Goal: Task Accomplishment & Management: Use online tool/utility

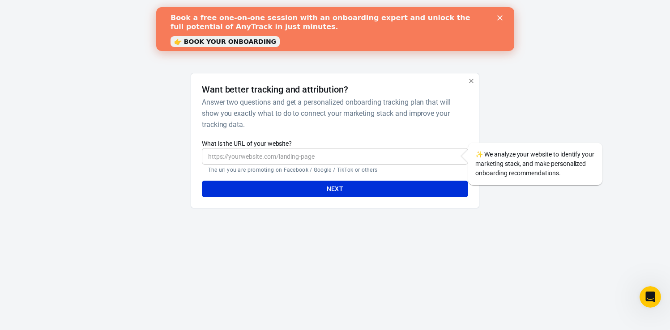
click at [232, 44] on link "👉 BOOK YOUR ONBOARDING" at bounding box center [224, 41] width 109 height 11
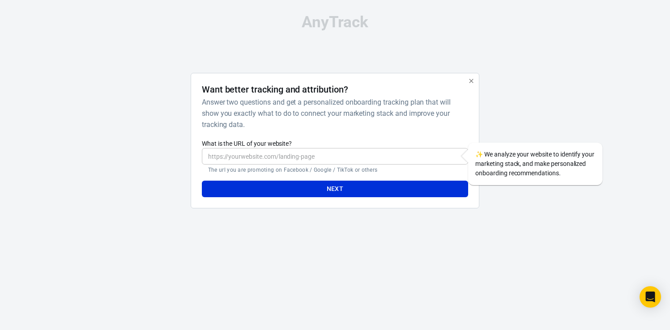
click at [228, 157] on input "What is the URL of your website?" at bounding box center [335, 156] width 266 height 17
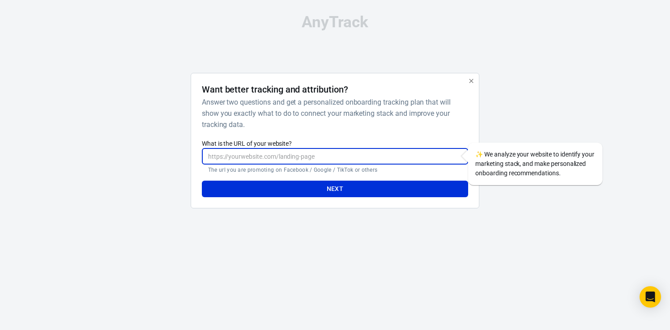
paste input "https://www.abbyagi.com/how-to-meet-a-godly-man-on-dating-apps-in-just-30-days-…"
type input "https://www.abbyagi.com/how-to-meet-a-godly-man-on-dating-apps-in-just-30-days-…"
click at [258, 191] on button "Next" at bounding box center [335, 189] width 266 height 17
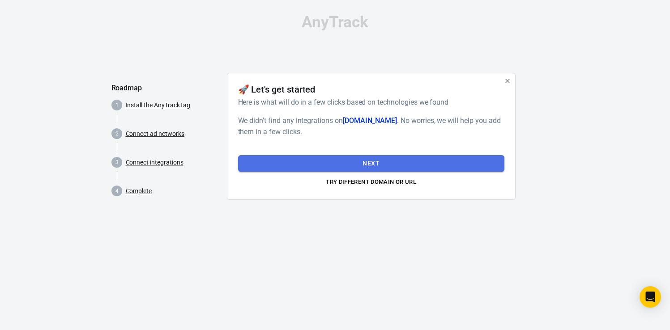
click at [330, 163] on button "Next" at bounding box center [371, 163] width 266 height 17
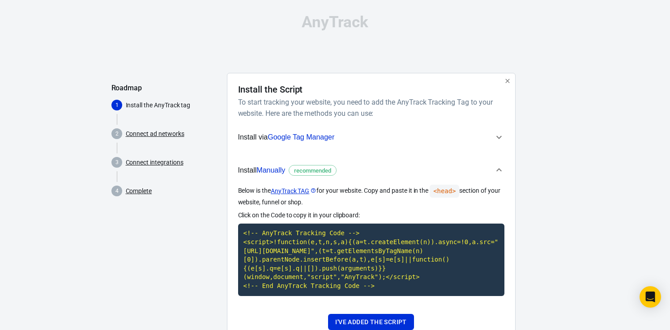
scroll to position [42, 0]
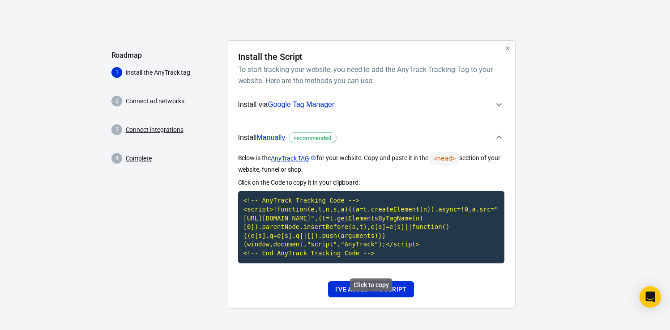
click at [305, 206] on code "<!-- AnyTrack Tracking Code --> <script>!function(e,t,n,s,a){(a=t.createElement…" at bounding box center [371, 227] width 266 height 72
click at [368, 290] on button "I've added the script" at bounding box center [371, 290] width 86 height 17
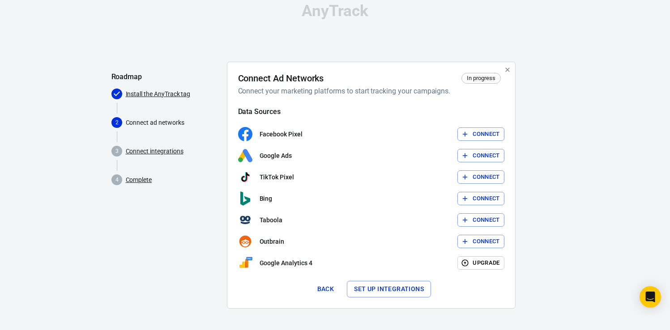
scroll to position [11, 0]
click at [480, 134] on button "Connect" at bounding box center [481, 135] width 47 height 14
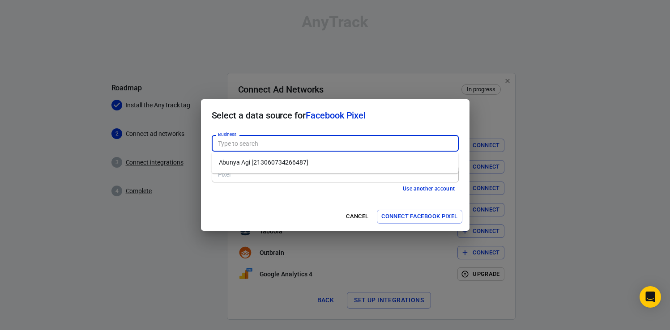
click at [333, 148] on input "Business" at bounding box center [334, 143] width 240 height 11
click at [328, 163] on li "Abunya Agi [213060734266487]" at bounding box center [335, 162] width 247 height 15
type input "Abunya Agi [213060734266487]"
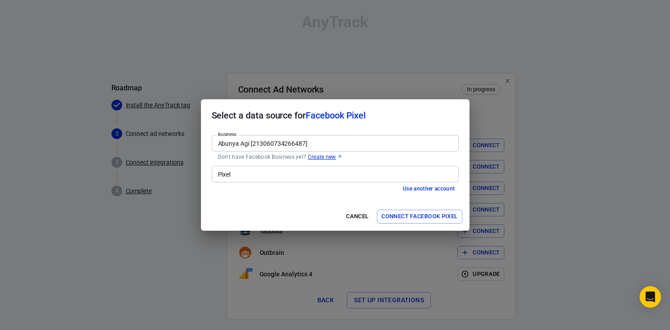
click at [404, 144] on input "Abunya Agi [213060734266487]" at bounding box center [334, 143] width 240 height 11
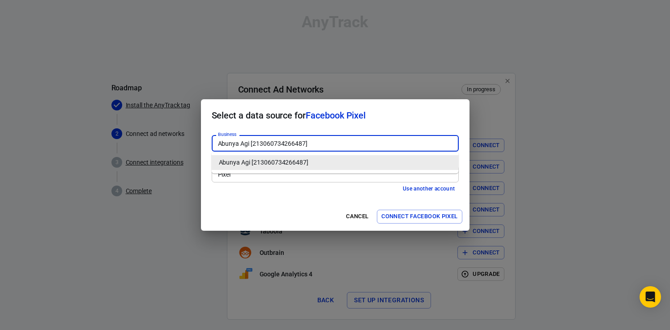
click at [404, 144] on input "Abunya Agi [213060734266487]" at bounding box center [334, 143] width 240 height 11
click at [391, 179] on input "Pixel" at bounding box center [334, 174] width 240 height 11
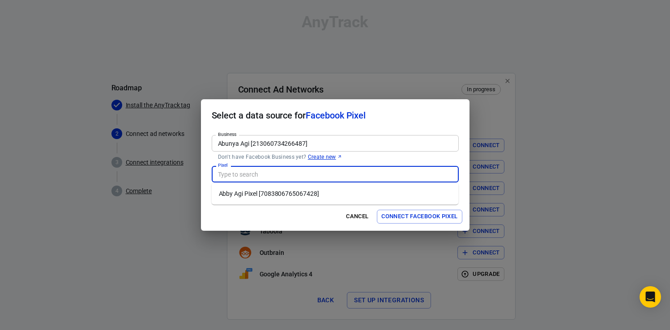
click at [380, 139] on input "Abunya Agi [213060734266487]" at bounding box center [334, 143] width 240 height 11
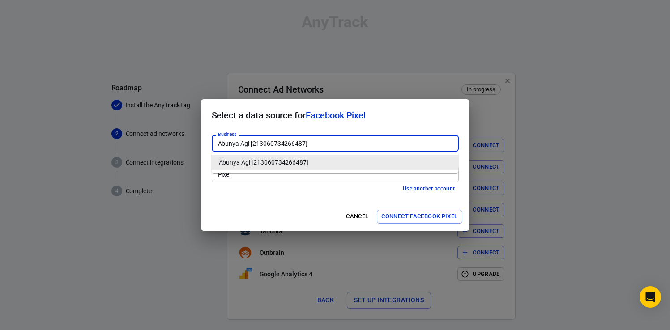
click at [349, 181] on div "Pixel" at bounding box center [335, 174] width 247 height 17
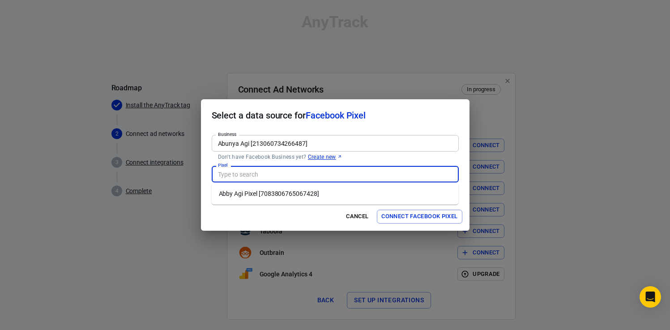
click at [325, 192] on li "Abby Agi Pixel [7083806765067428]" at bounding box center [335, 194] width 247 height 15
type input "Abby Agi Pixel [7083806765067428]"
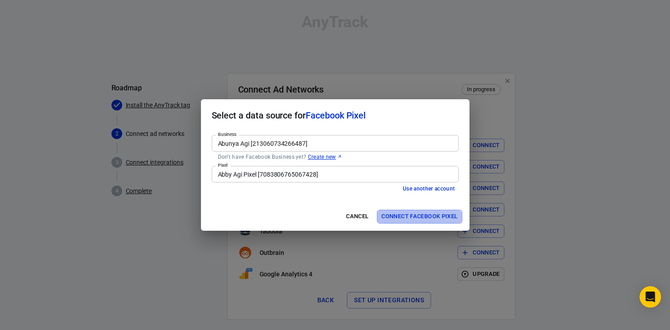
click at [427, 215] on button "Connect Facebook Pixel" at bounding box center [419, 217] width 85 height 14
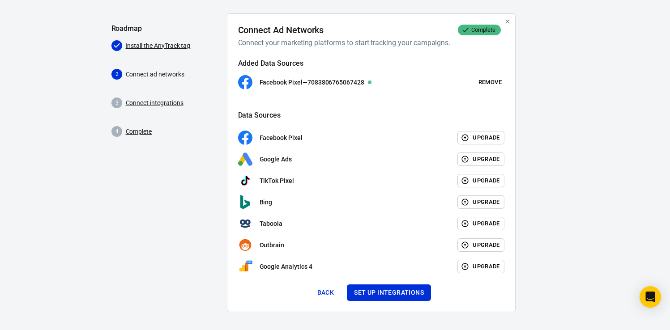
scroll to position [59, 0]
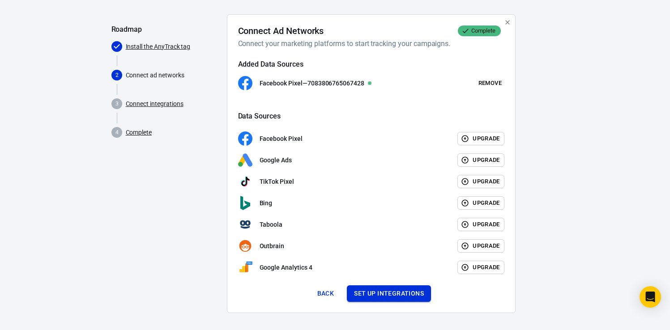
click at [403, 290] on button "Set up integrations" at bounding box center [389, 294] width 84 height 17
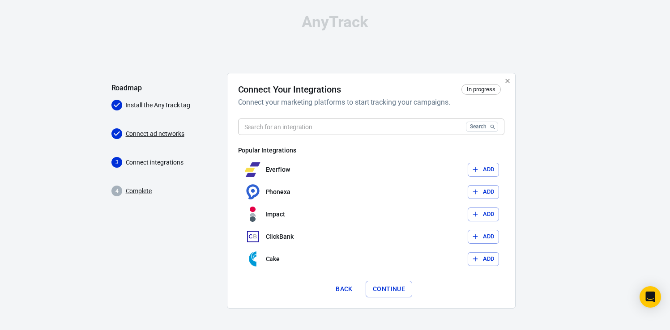
click at [373, 125] on input "text" at bounding box center [350, 127] width 224 height 17
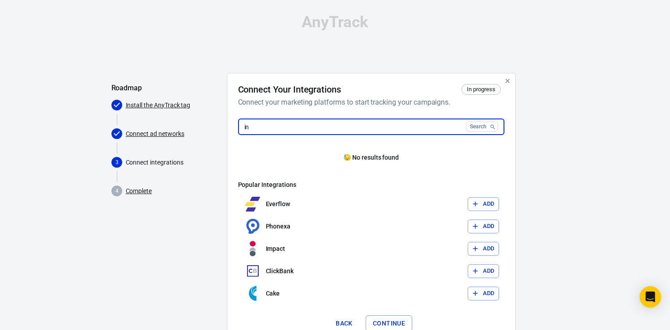
type input "i"
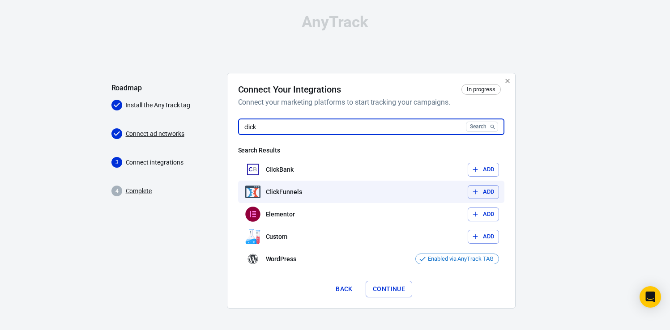
type input "click"
click at [481, 188] on button "Add" at bounding box center [483, 192] width 31 height 14
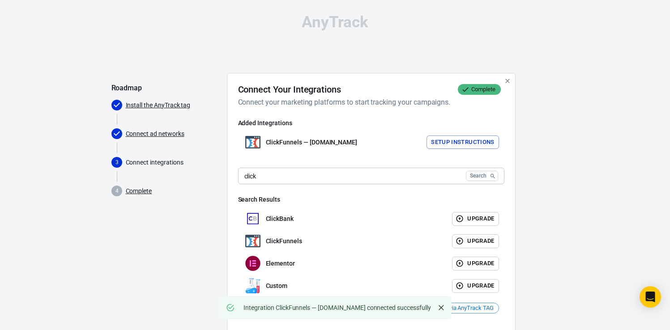
click at [456, 139] on button "Setup Instructions" at bounding box center [463, 143] width 73 height 14
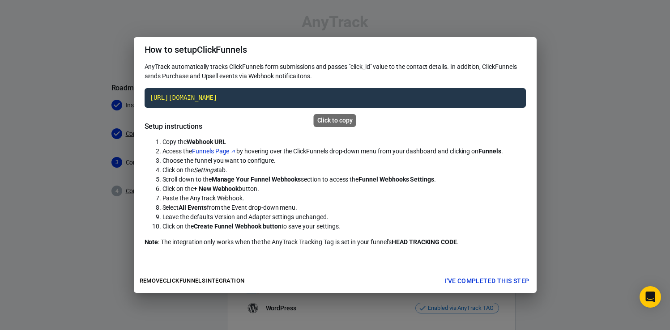
click at [368, 99] on code "https://t1.anytrack.io/MdMCwvHN/collect/clickfunnels-abbyagicom" at bounding box center [335, 98] width 381 height 20
